Goal: Task Accomplishment & Management: Manage account settings

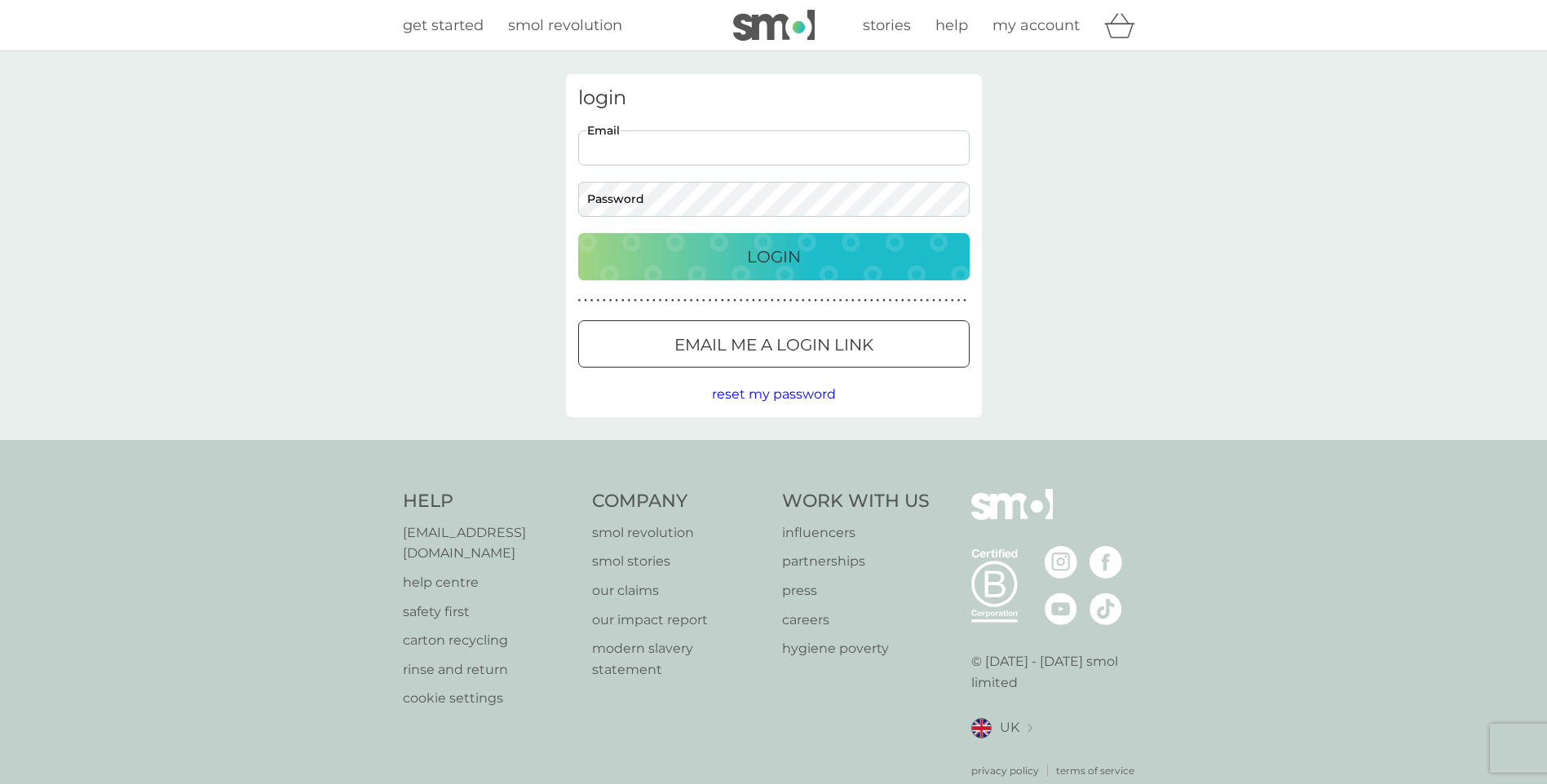
click at [663, 149] on input "Email" at bounding box center [774, 148] width 392 height 35
type input "[EMAIL_ADDRESS][DOMAIN_NAME]"
click at [777, 253] on p "Login" at bounding box center [774, 257] width 54 height 26
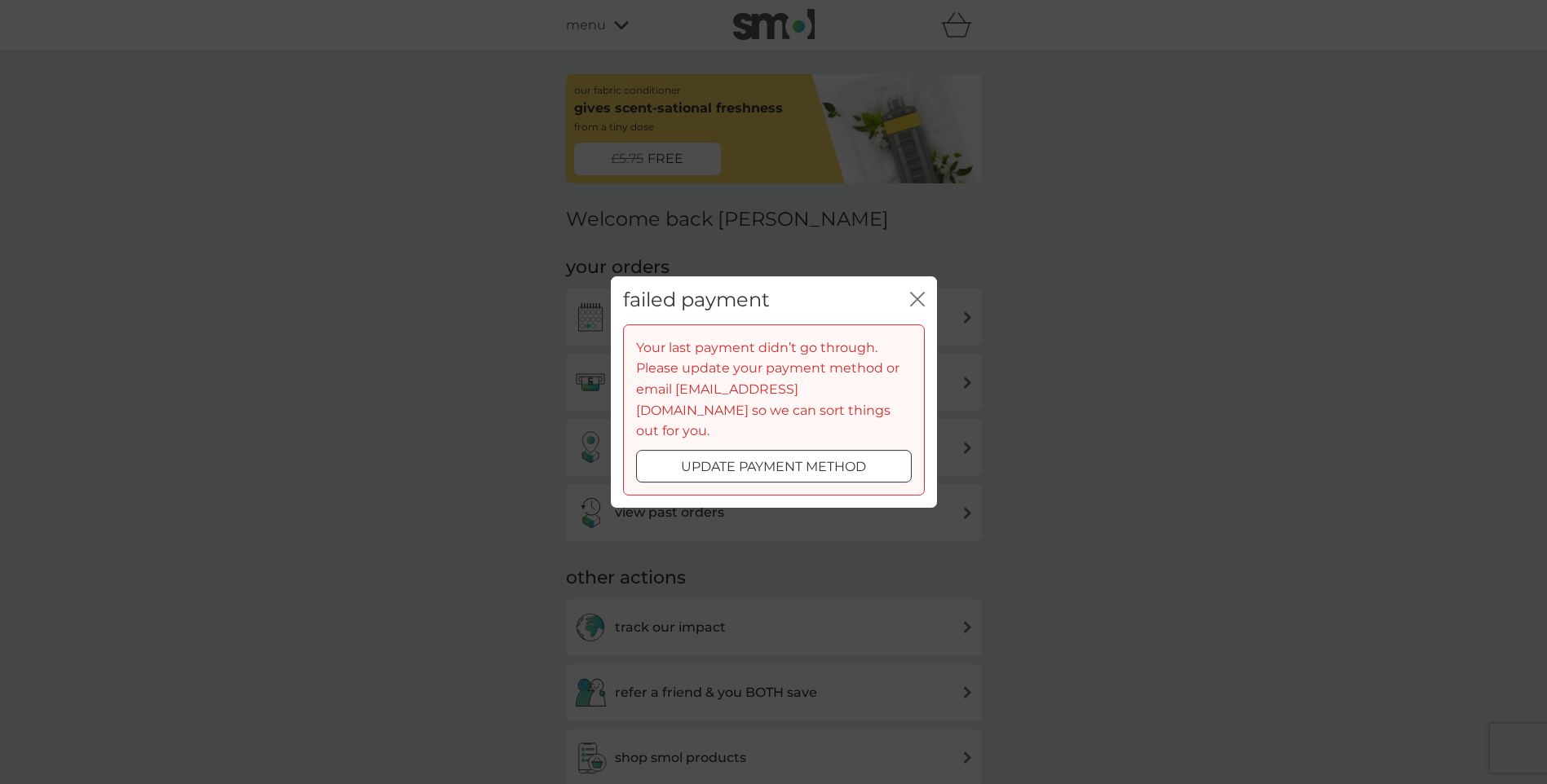
click at [861, 461] on p "update payment method" at bounding box center [774, 467] width 185 height 21
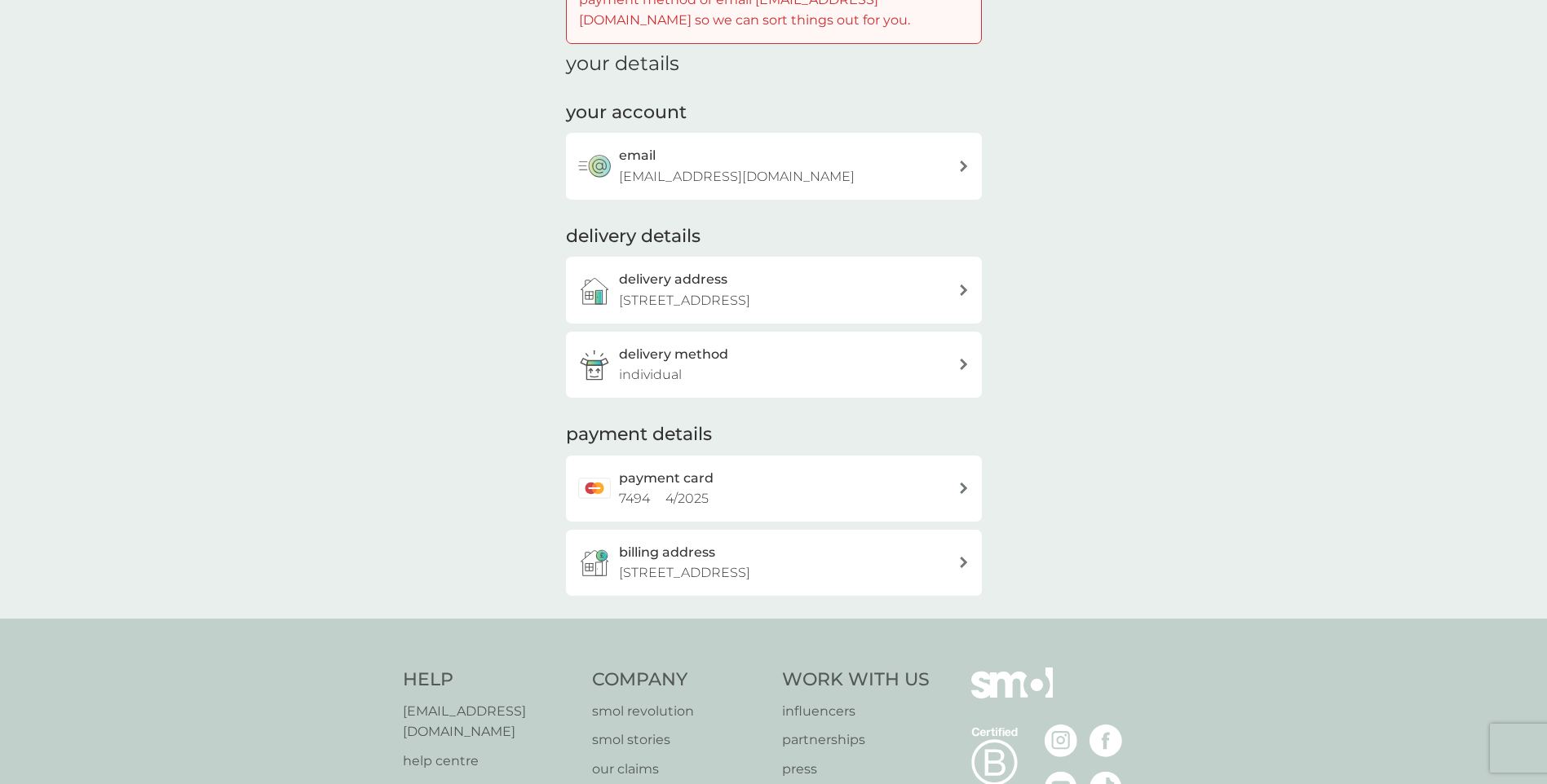
scroll to position [163, 0]
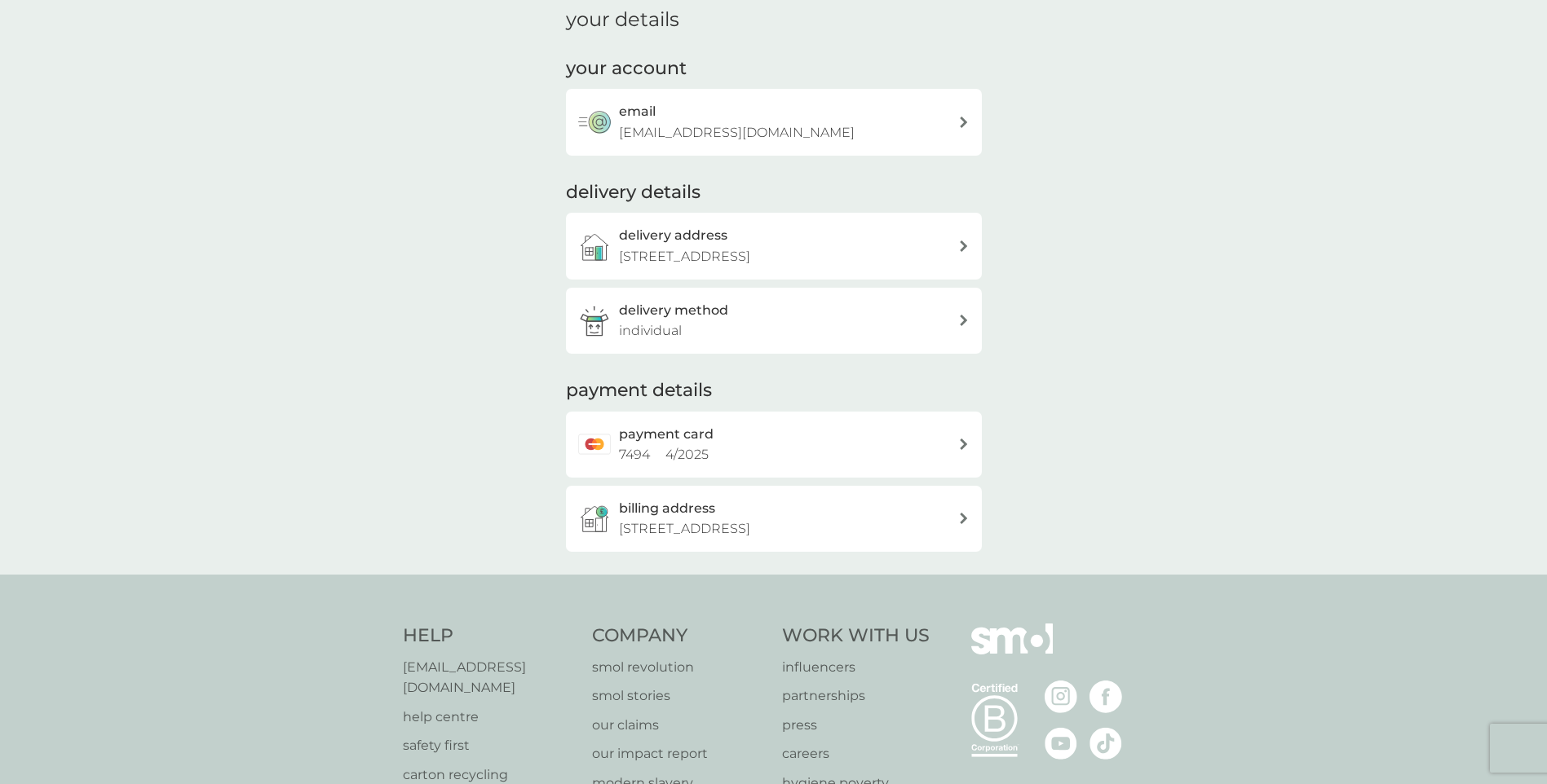
click at [963, 438] on div "payment card 7494 4 / 2025" at bounding box center [774, 445] width 416 height 66
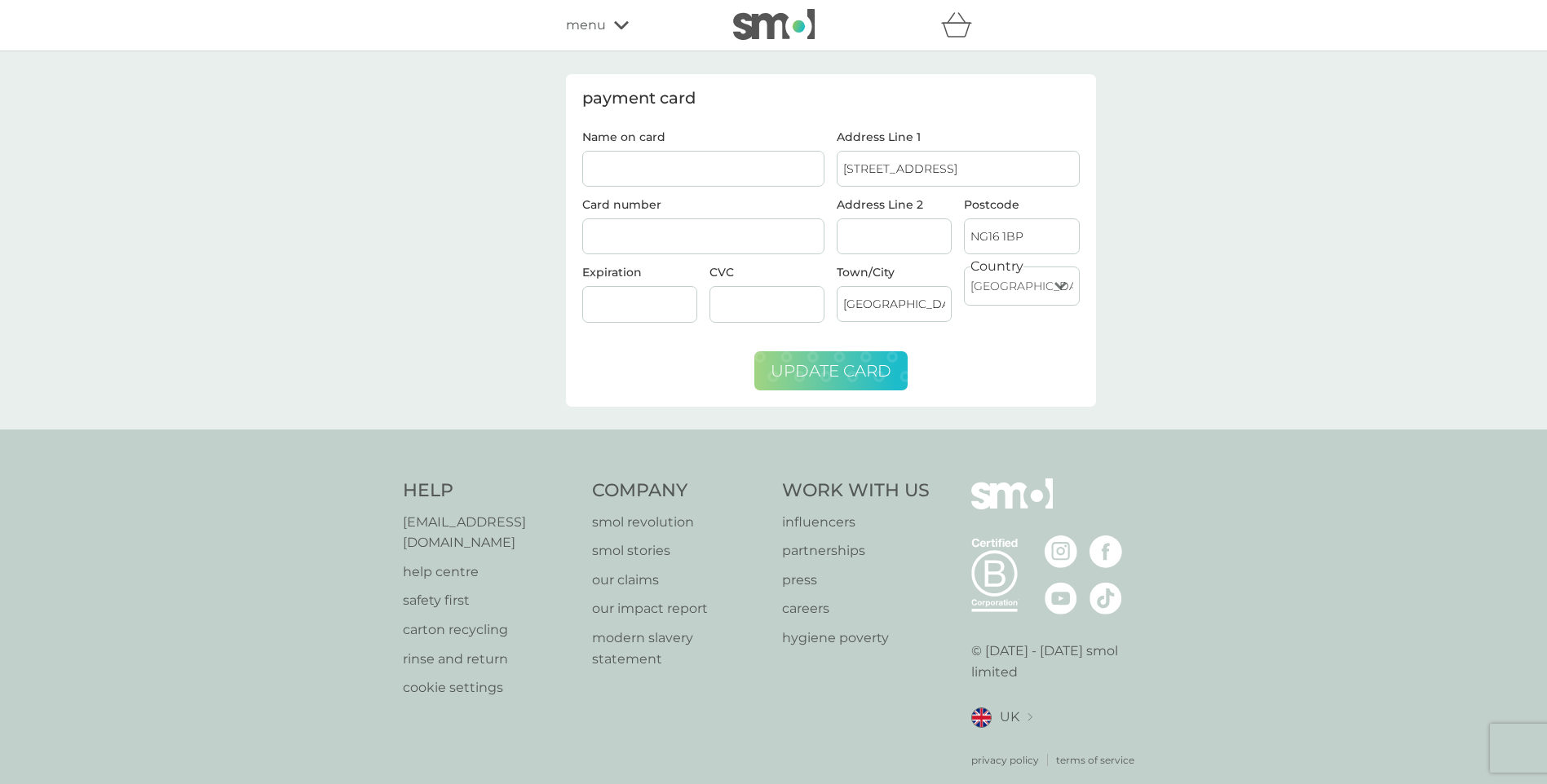
click at [811, 375] on span "update card" at bounding box center [831, 371] width 121 height 19
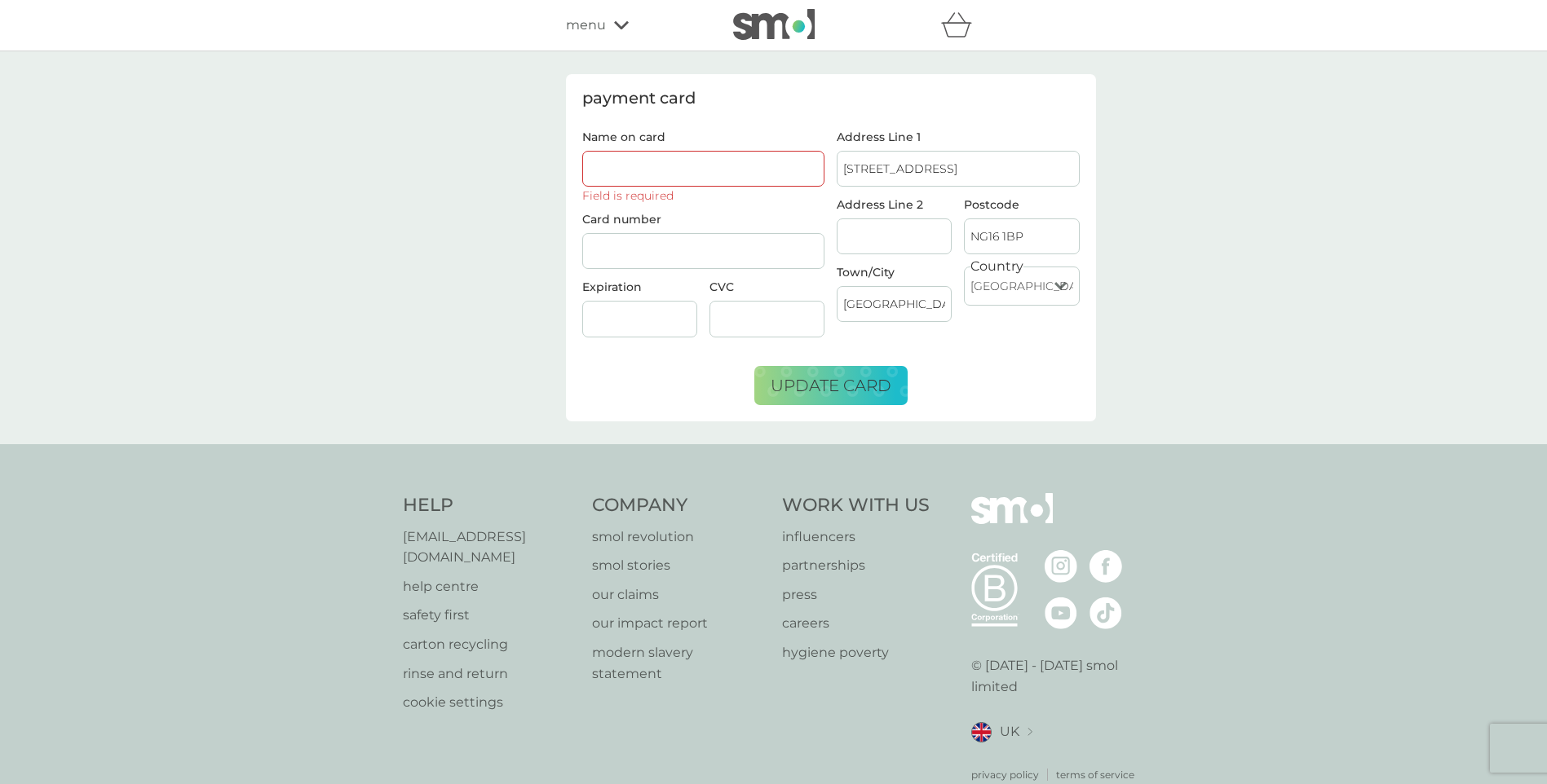
click at [713, 172] on input "Name on card" at bounding box center [704, 169] width 243 height 36
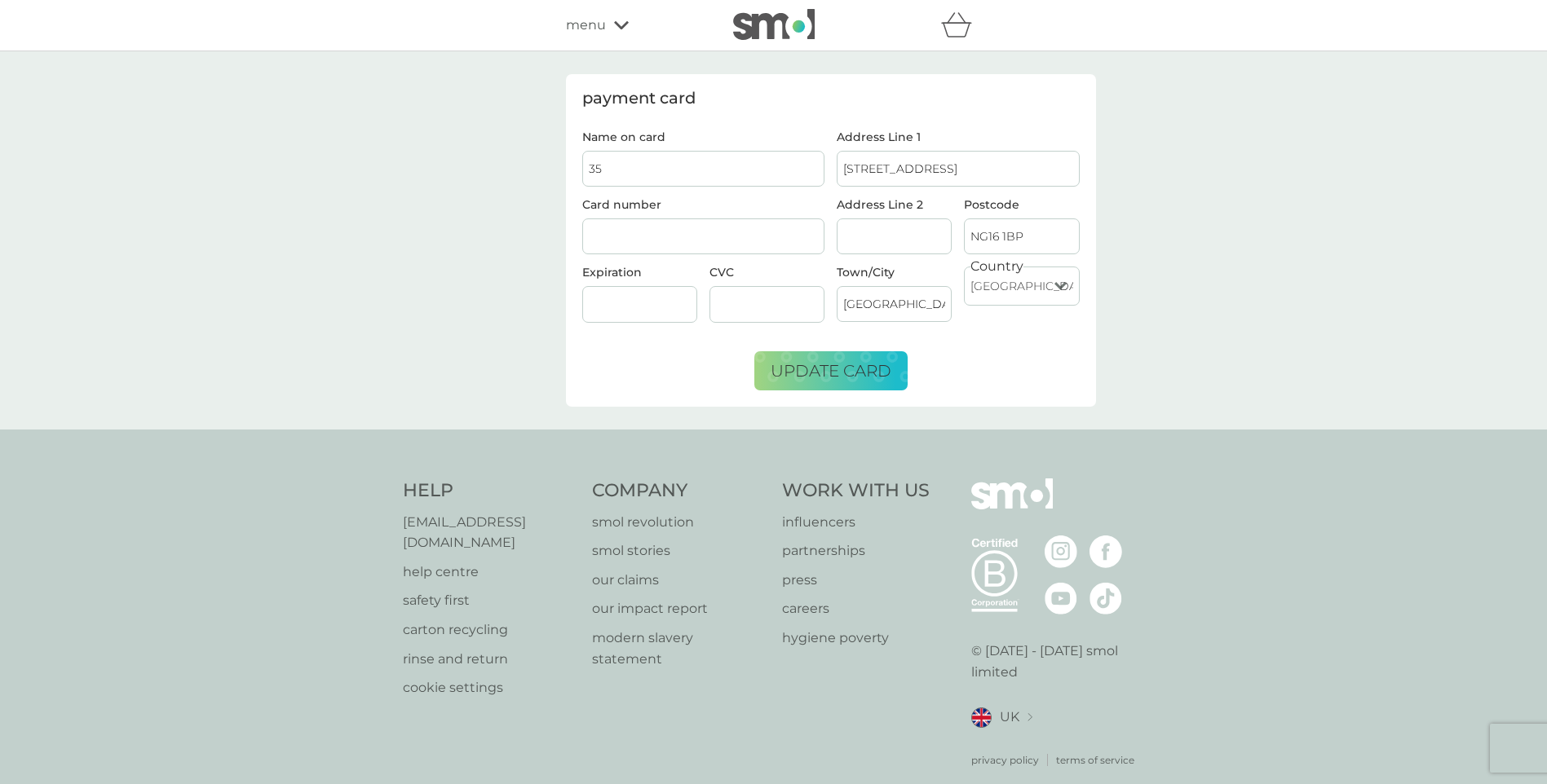
type input "3"
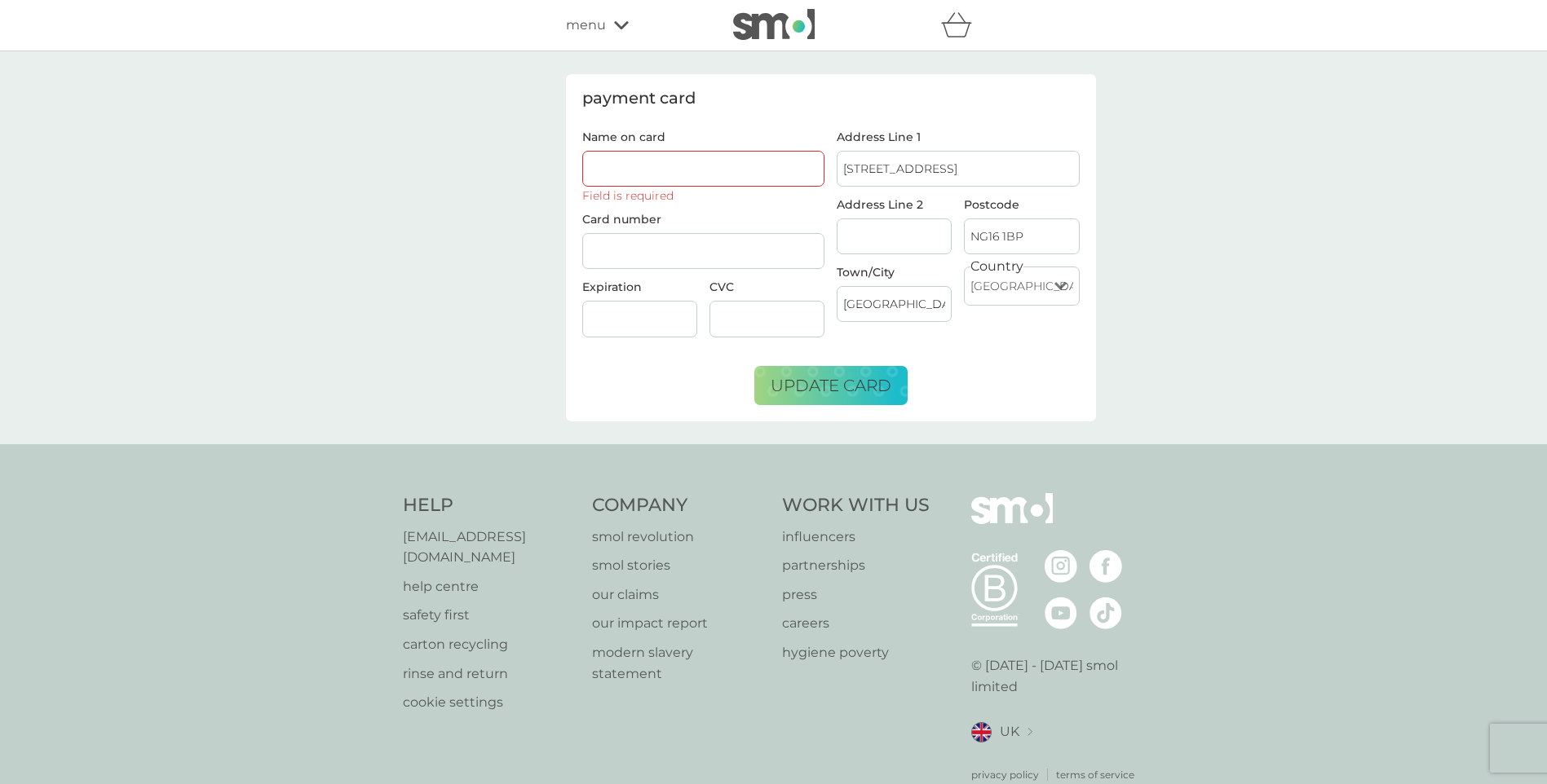
click at [716, 184] on input "Name on card" at bounding box center [704, 169] width 243 height 36
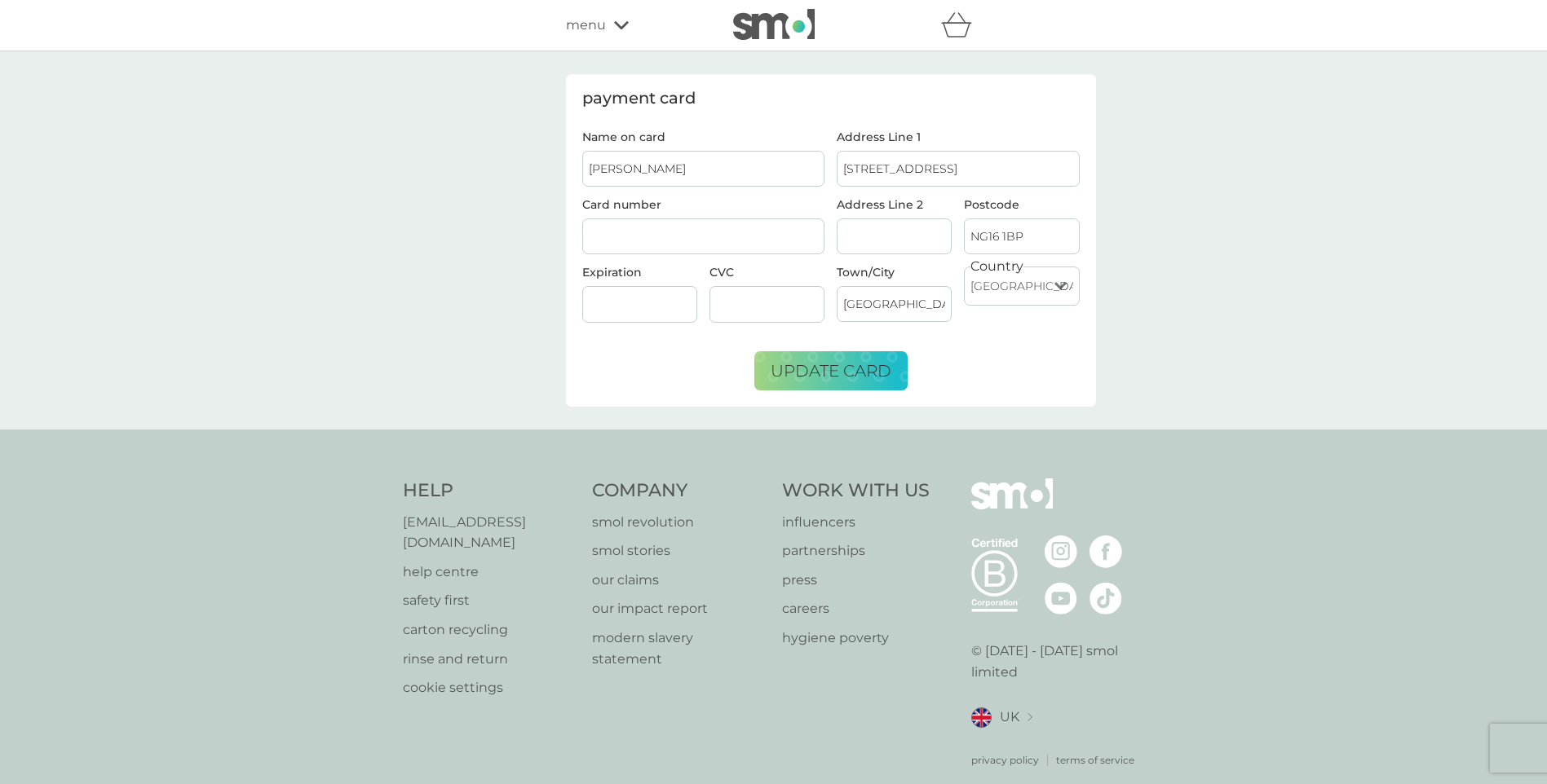
click at [701, 225] on div at bounding box center [704, 237] width 243 height 37
drag, startPoint x: 667, startPoint y: 172, endPoint x: 675, endPoint y: 167, distance: 9.4
click at [671, 170] on input "[PERSON_NAME]" at bounding box center [704, 169] width 243 height 36
click at [663, 172] on input "[PERSON_NAME]" at bounding box center [704, 169] width 243 height 36
click at [668, 170] on input "[PERSON_NAME]" at bounding box center [704, 169] width 243 height 36
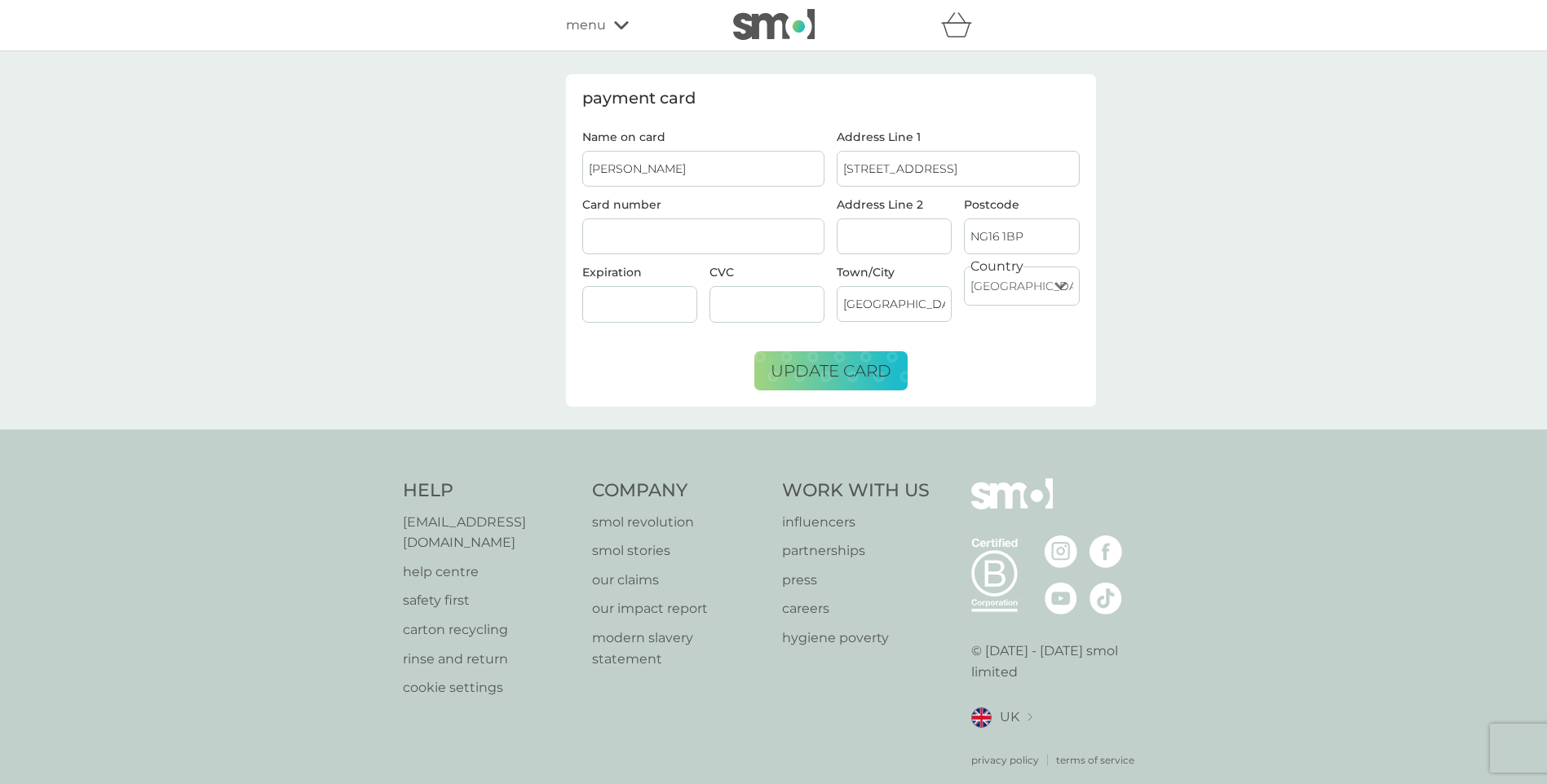
type input "[PERSON_NAME]"
click at [620, 357] on form "Name on card [PERSON_NAME] Card number Expiration CVC Address Line [STREET_ADDR…" at bounding box center [831, 260] width 498 height 260
click at [635, 296] on div at bounding box center [639, 304] width 115 height 37
click at [853, 373] on span "update card" at bounding box center [831, 371] width 121 height 19
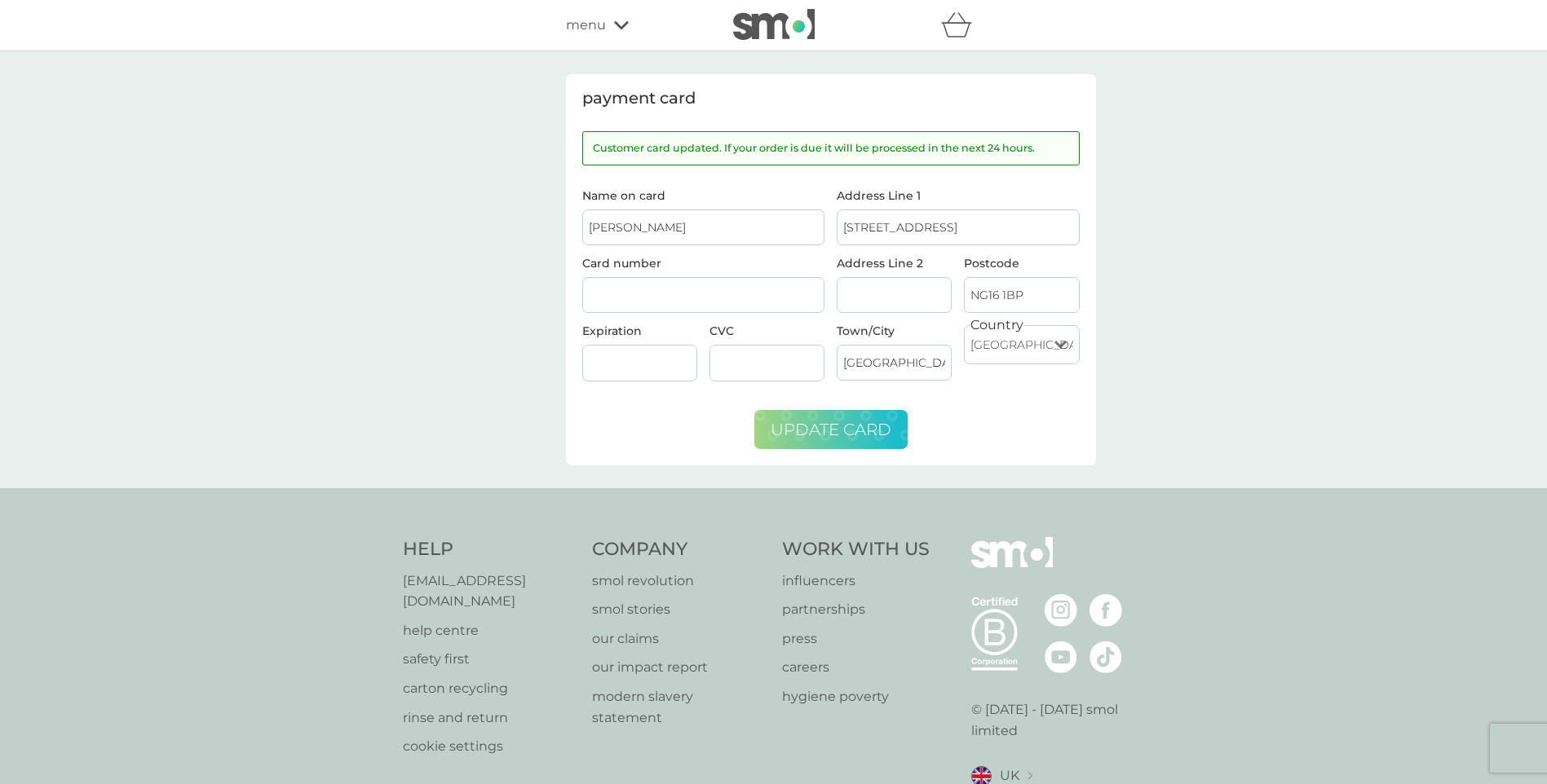
click at [956, 22] on icon "basket" at bounding box center [956, 24] width 31 height 25
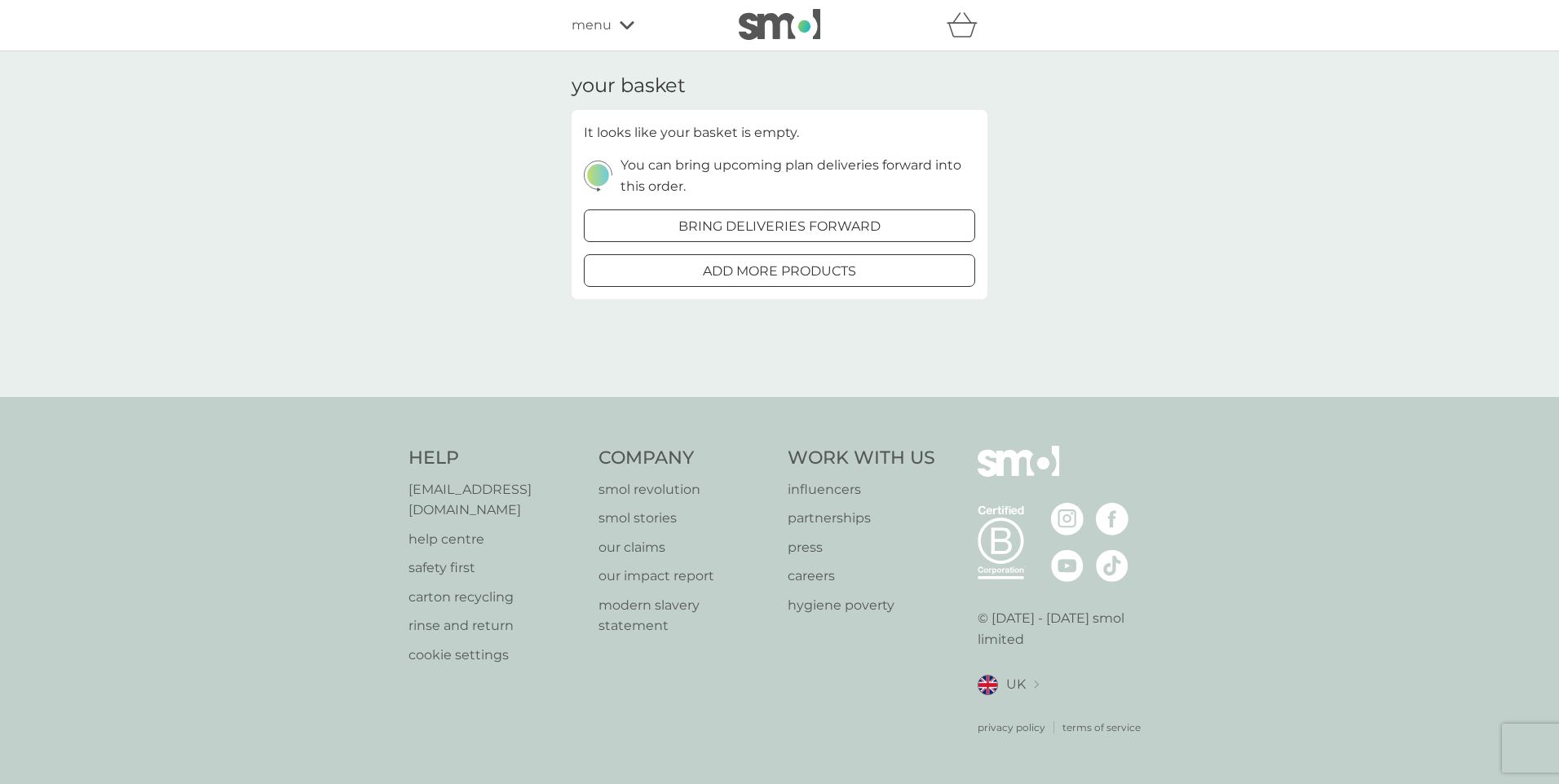
click at [956, 22] on icon "basket" at bounding box center [962, 24] width 31 height 25
